Goal: Transaction & Acquisition: Obtain resource

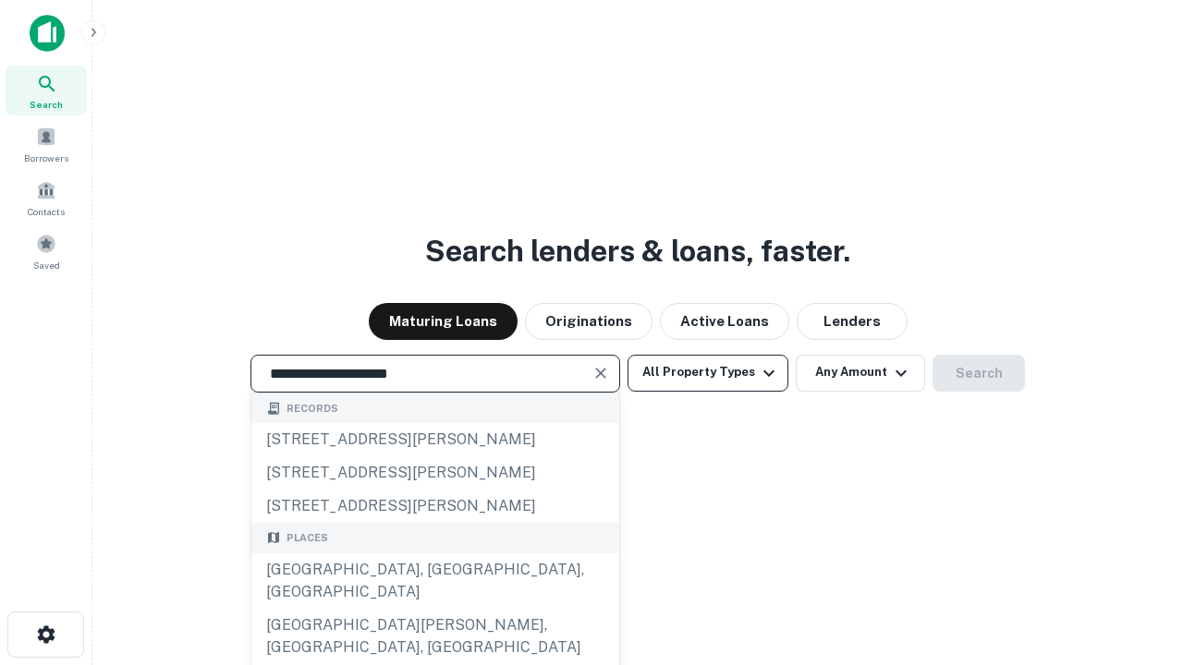
click at [434, 609] on div "[GEOGRAPHIC_DATA], [GEOGRAPHIC_DATA], [GEOGRAPHIC_DATA]" at bounding box center [435, 580] width 368 height 55
click at [708, 372] on button "All Property Types" at bounding box center [707, 373] width 161 height 37
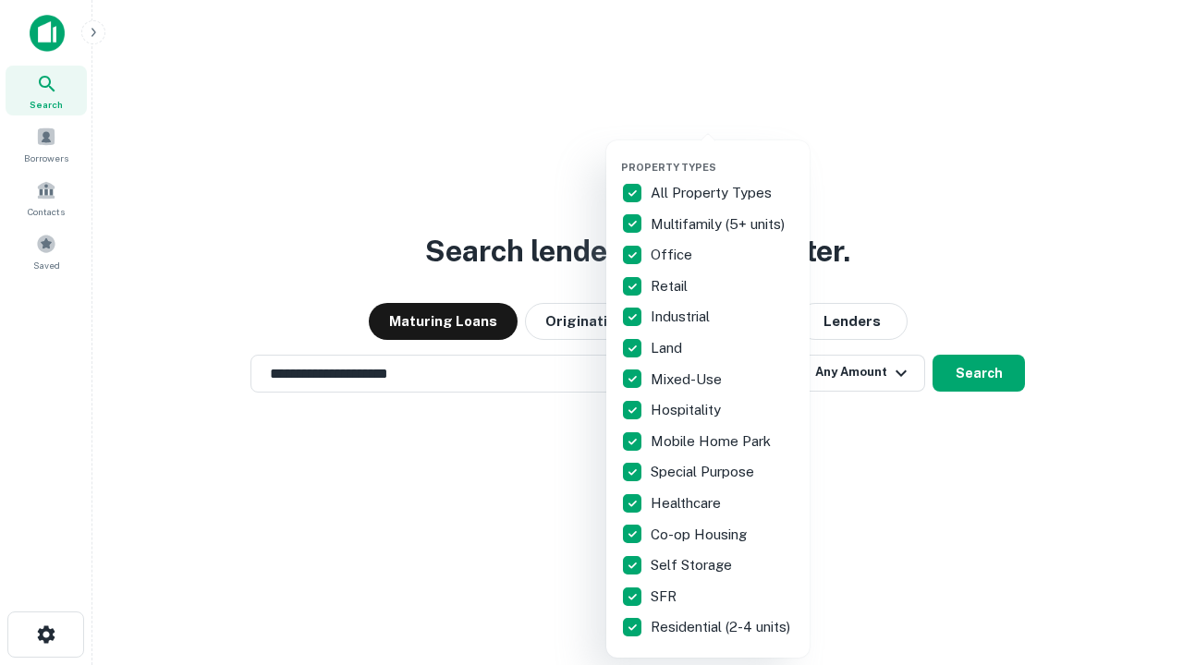
type input "**********"
click at [723, 155] on button "button" at bounding box center [722, 155] width 203 height 1
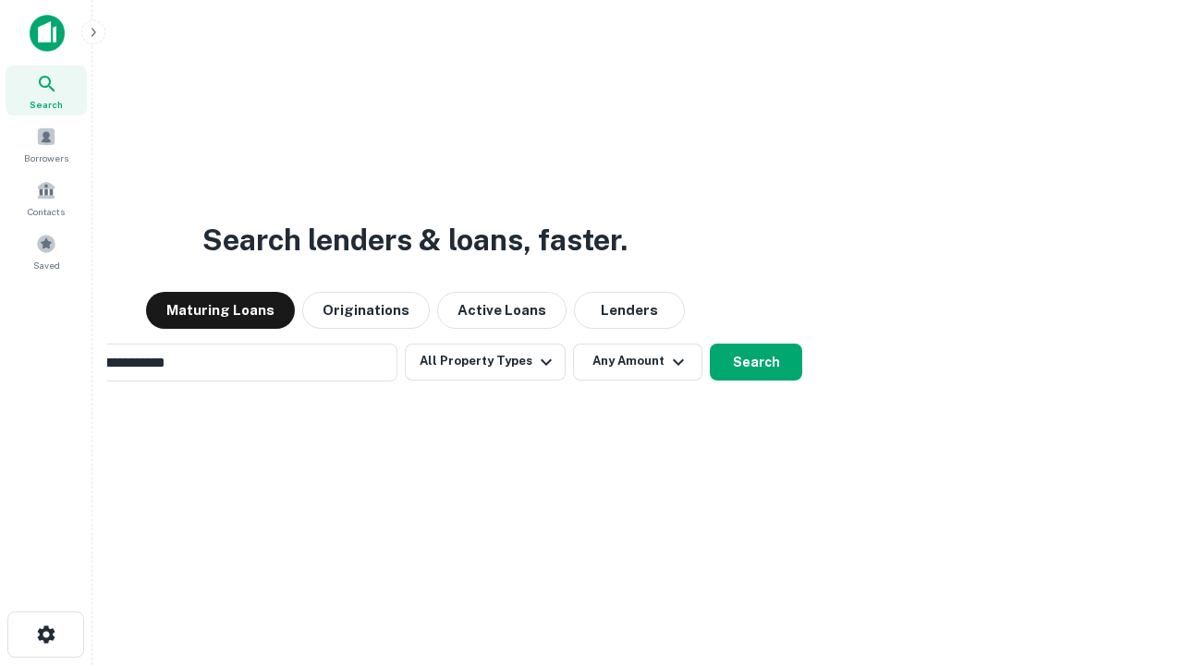
scroll to position [29, 0]
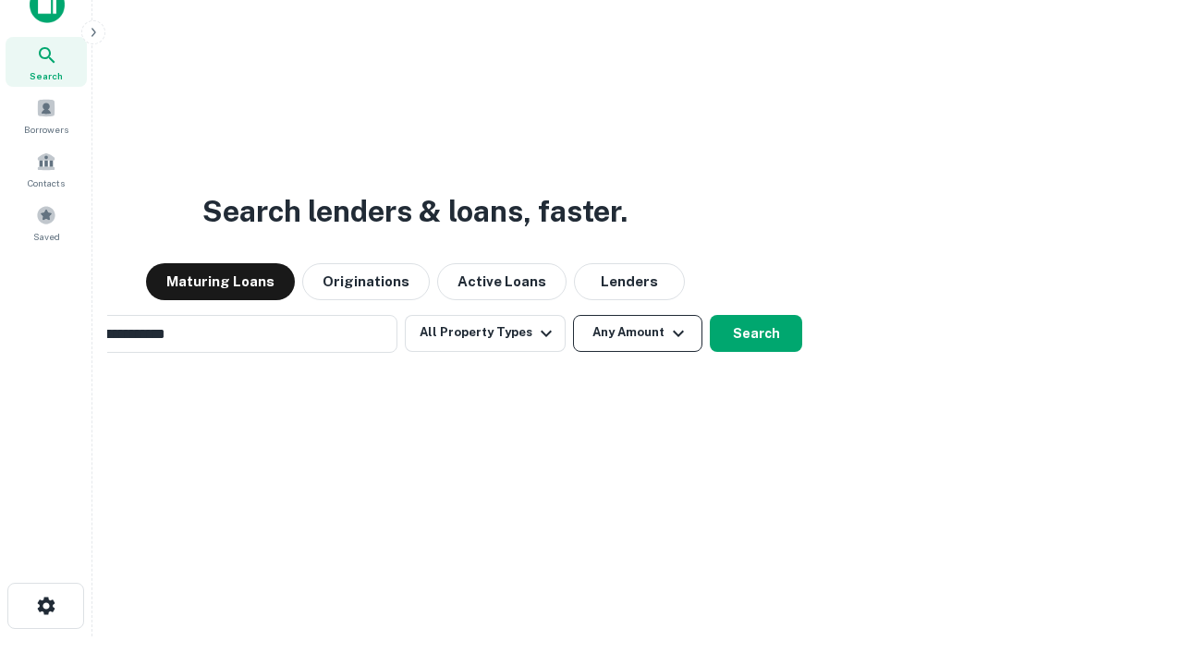
click at [573, 315] on button "Any Amount" at bounding box center [637, 333] width 129 height 37
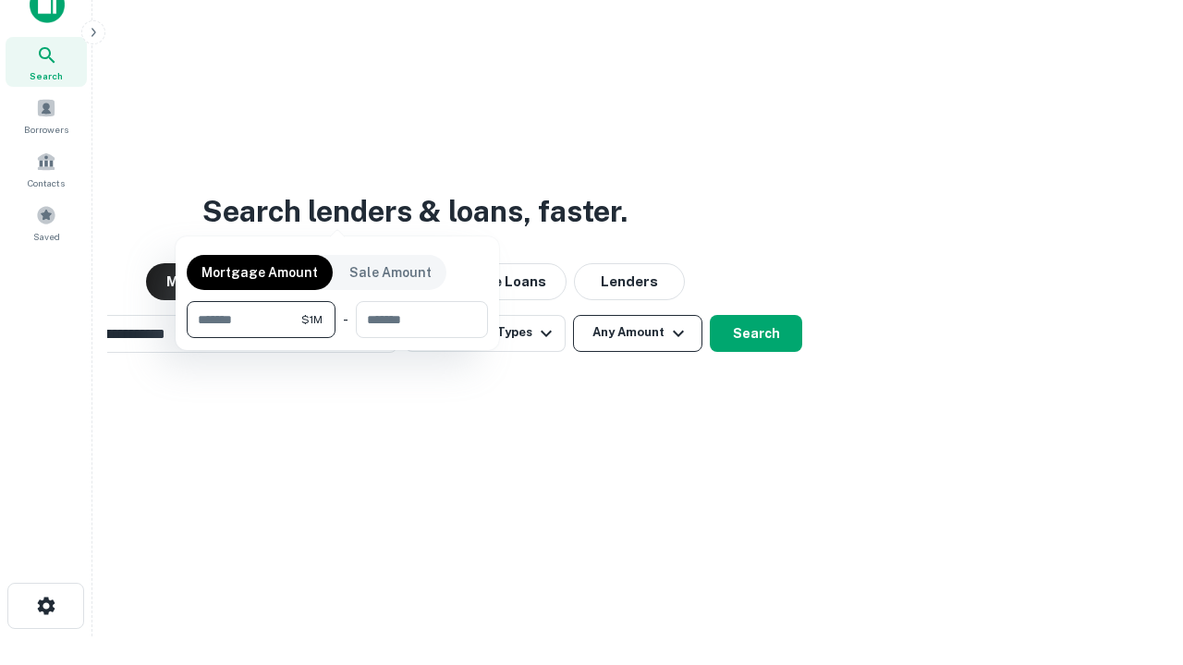
scroll to position [30, 0]
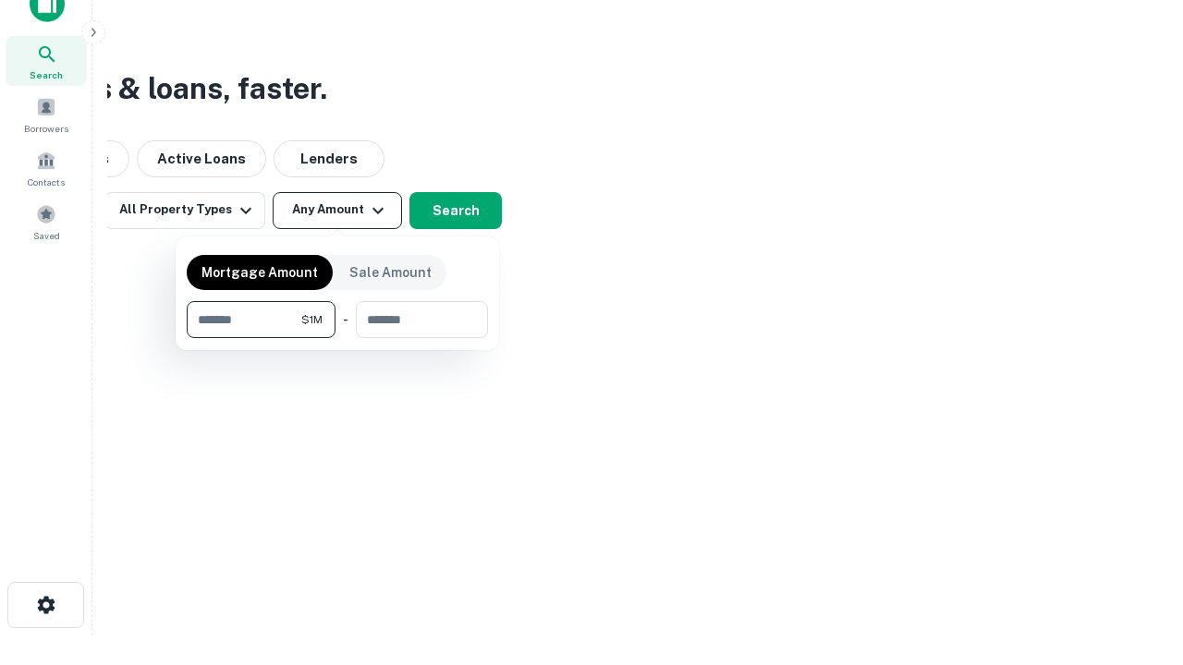
type input "*******"
click at [337, 338] on button "button" at bounding box center [337, 338] width 301 height 1
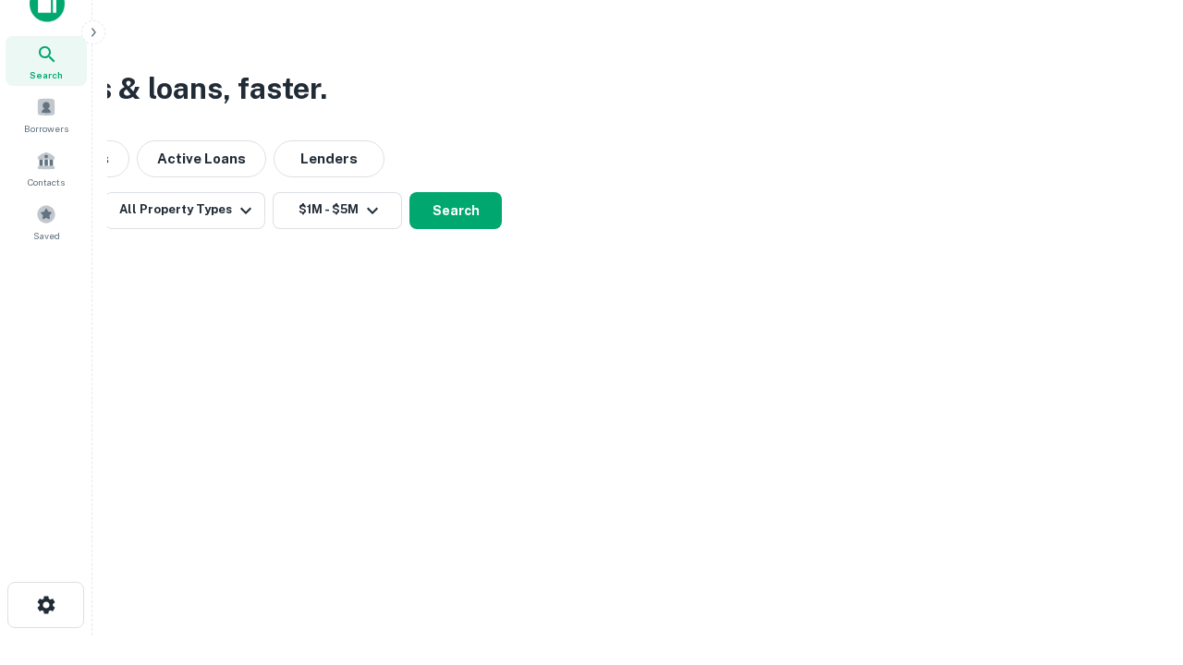
scroll to position [29, 0]
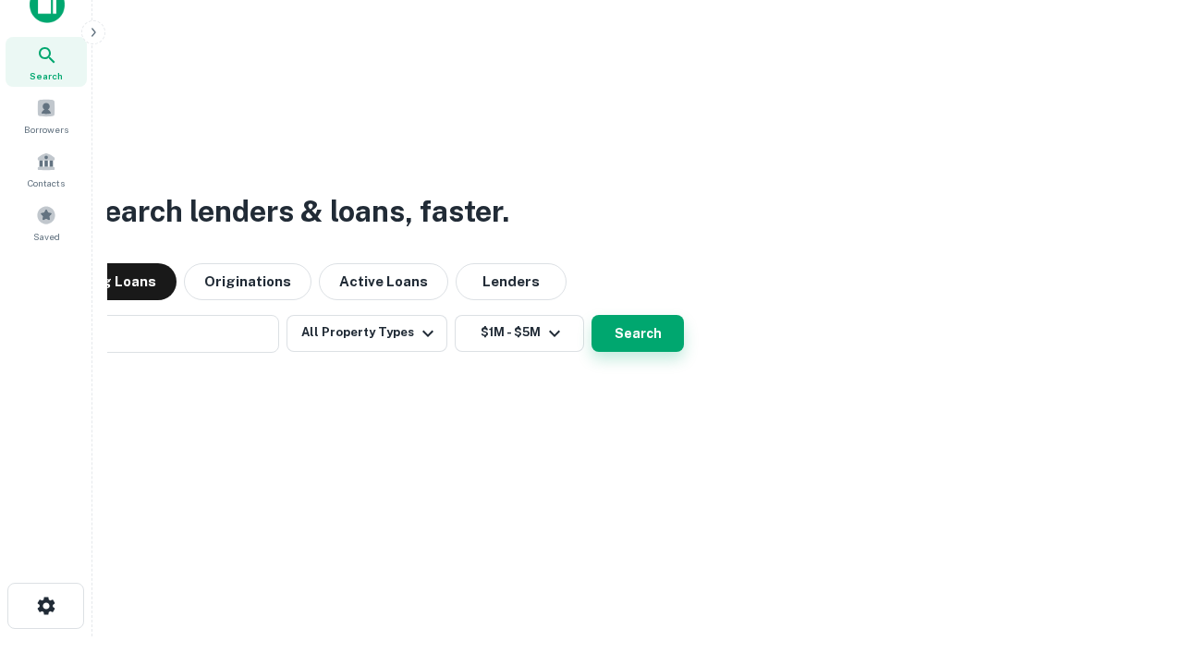
click at [591, 315] on button "Search" at bounding box center [637, 333] width 92 height 37
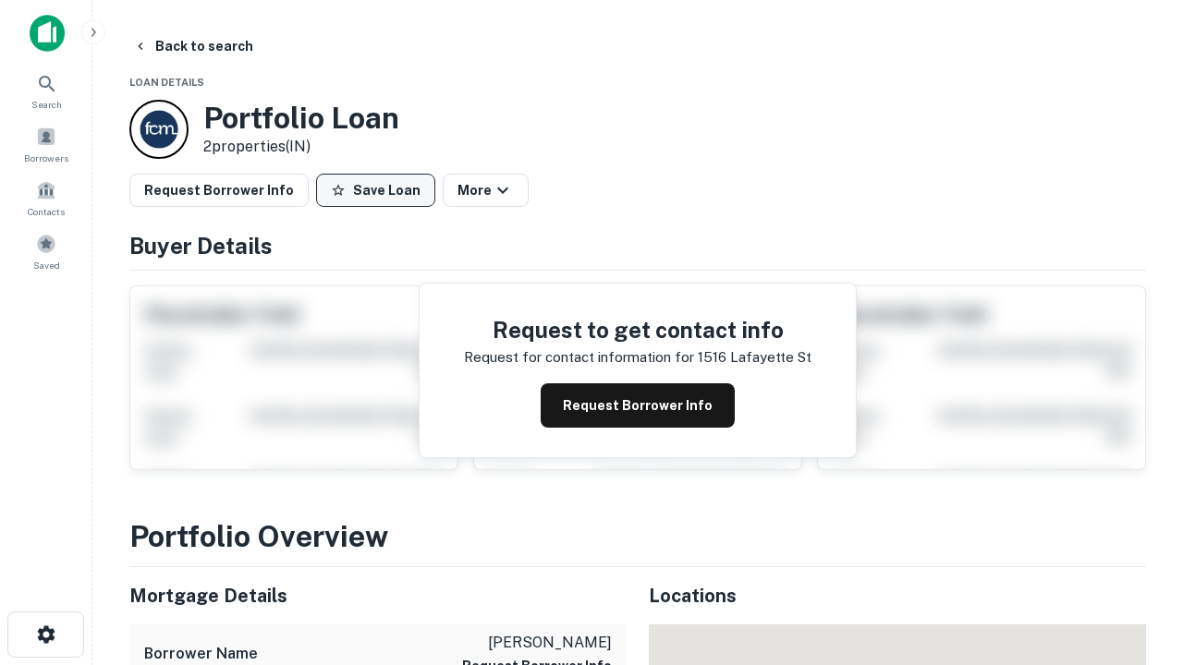
click at [375, 190] on button "Save Loan" at bounding box center [375, 190] width 119 height 33
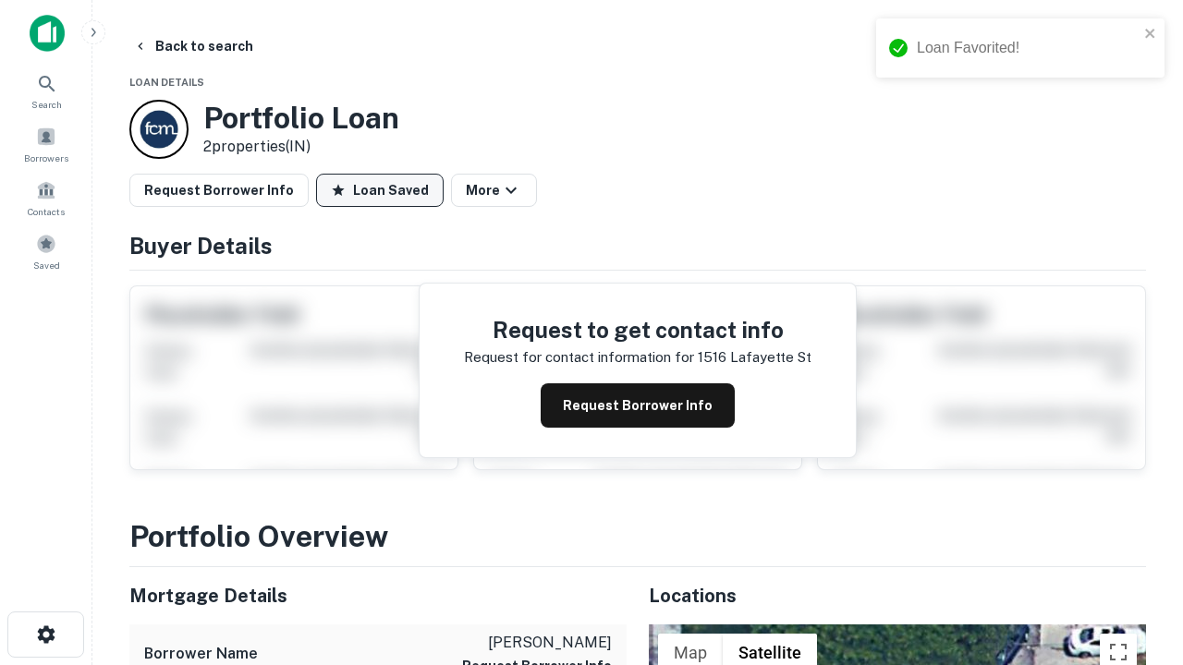
click at [380, 190] on button "Loan Saved" at bounding box center [380, 190] width 128 height 33
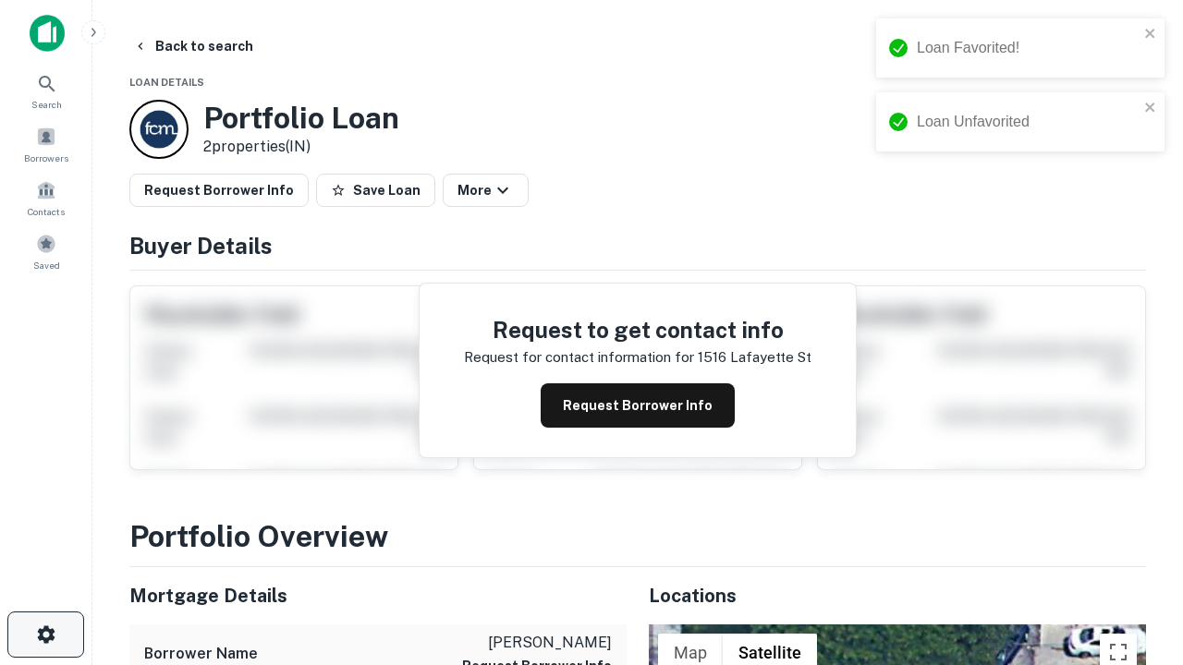
click at [45, 635] on icon "button" at bounding box center [46, 635] width 22 height 22
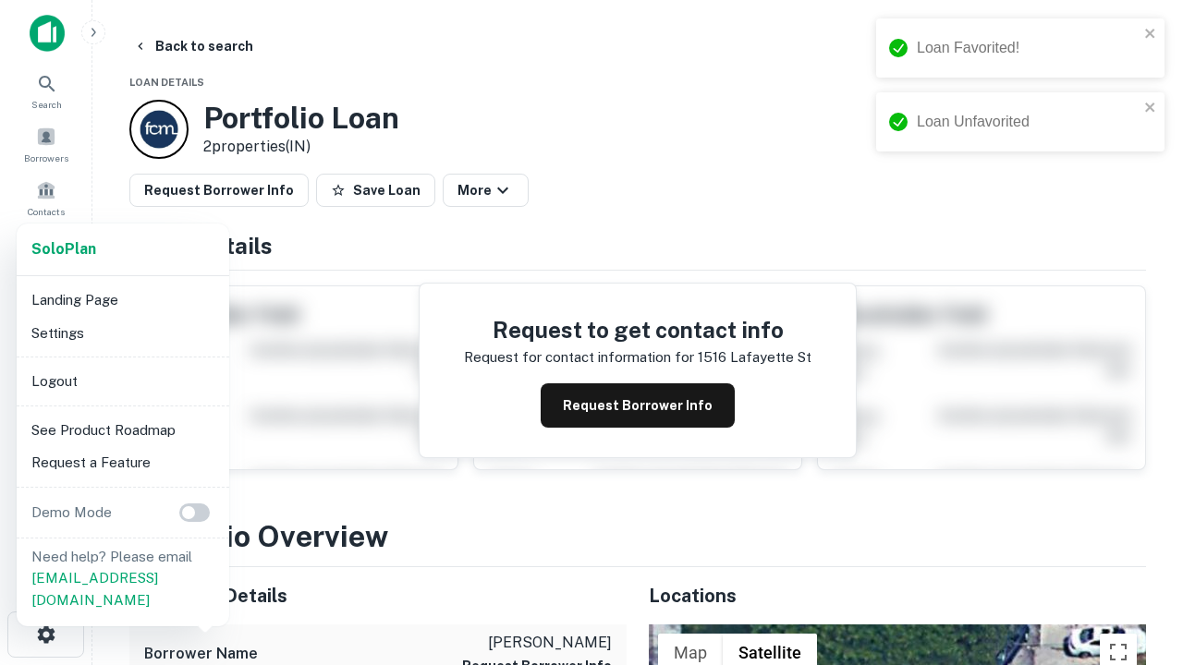
click at [122, 381] on li "Logout" at bounding box center [123, 381] width 198 height 33
